Goal: Information Seeking & Learning: Find specific fact

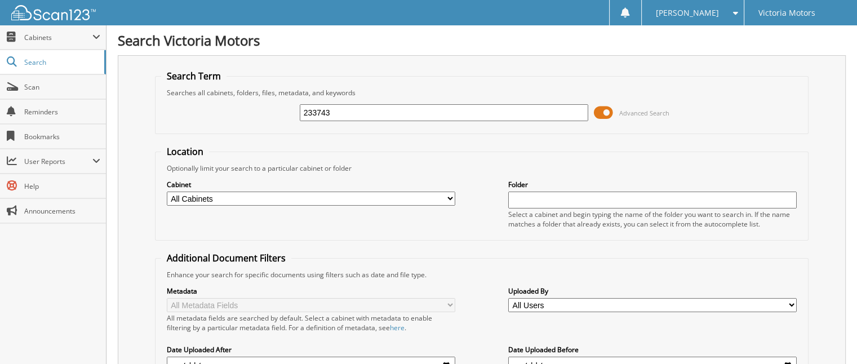
type input "233743"
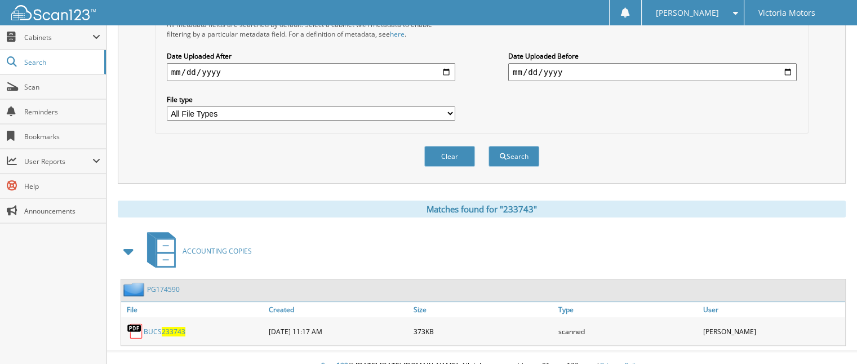
scroll to position [298, 0]
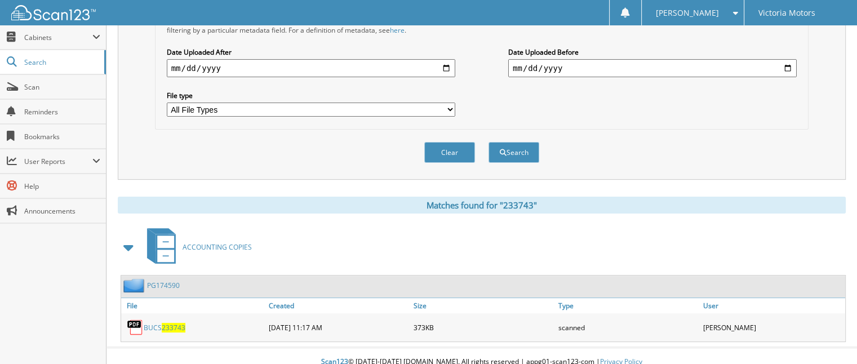
click at [168, 323] on span "233743" at bounding box center [174, 328] width 24 height 10
